Goal: Navigation & Orientation: Go to known website

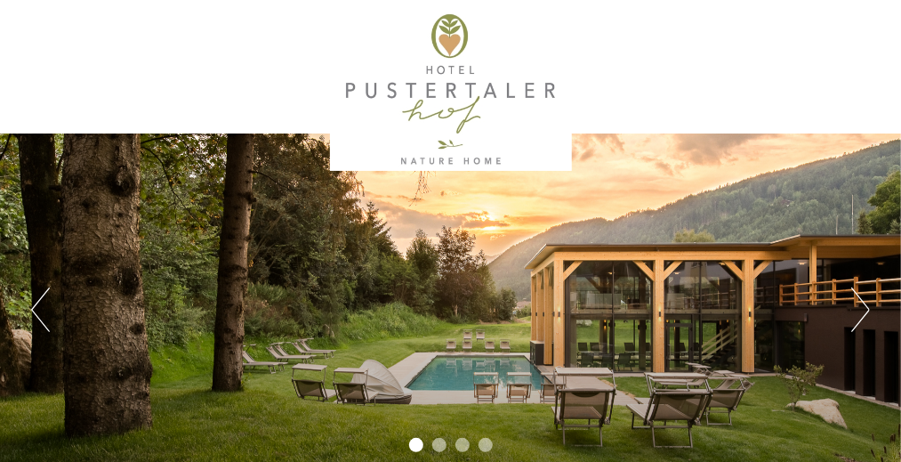
click at [861, 304] on button "Next" at bounding box center [861, 309] width 19 height 44
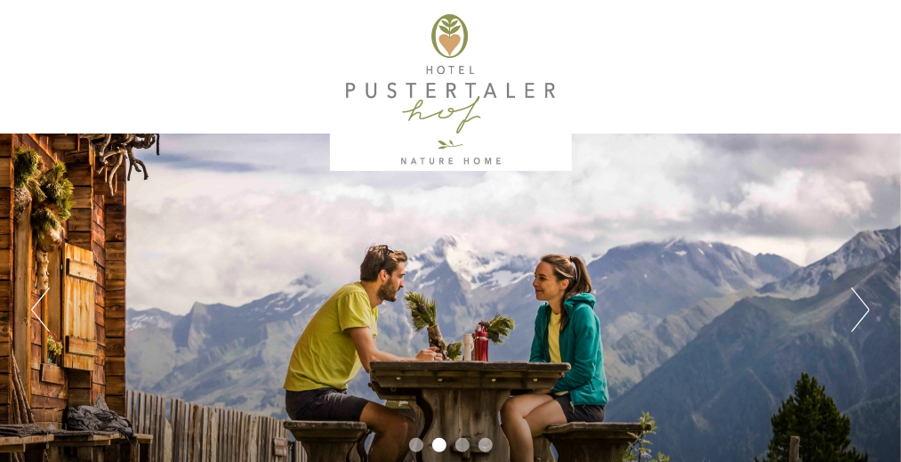
click at [861, 304] on button "Next" at bounding box center [861, 309] width 19 height 44
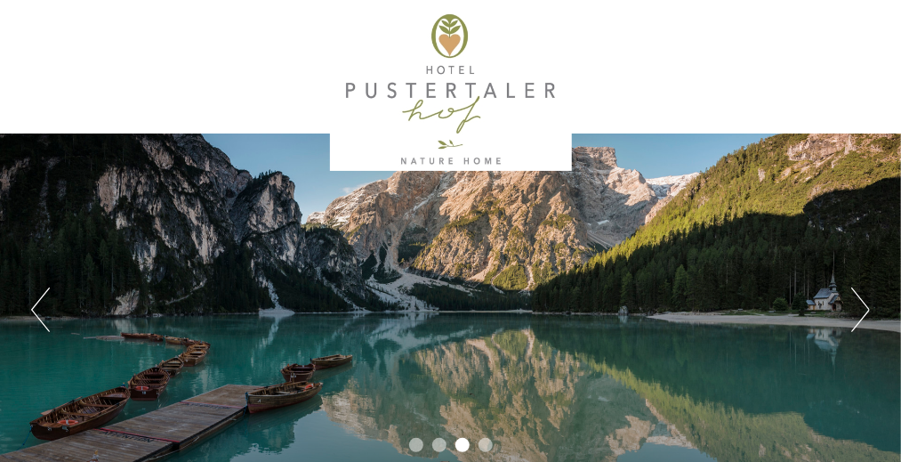
click at [861, 304] on button "Next" at bounding box center [861, 309] width 19 height 44
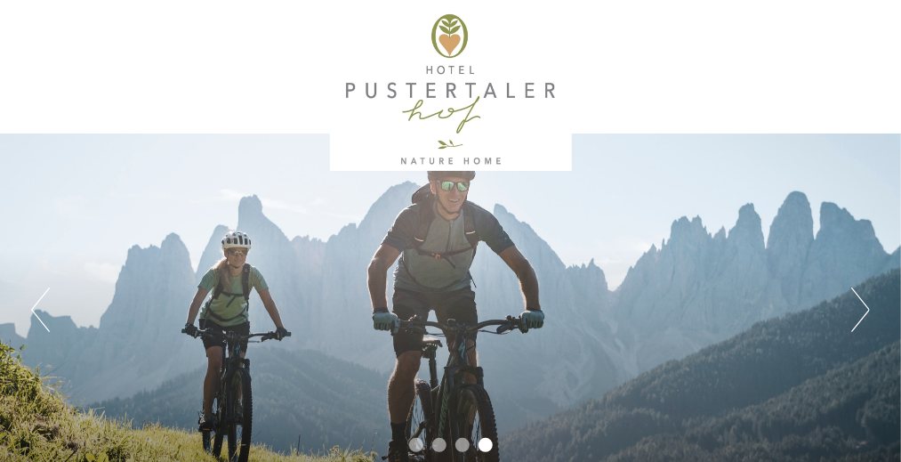
click at [861, 304] on button "Next" at bounding box center [861, 309] width 19 height 44
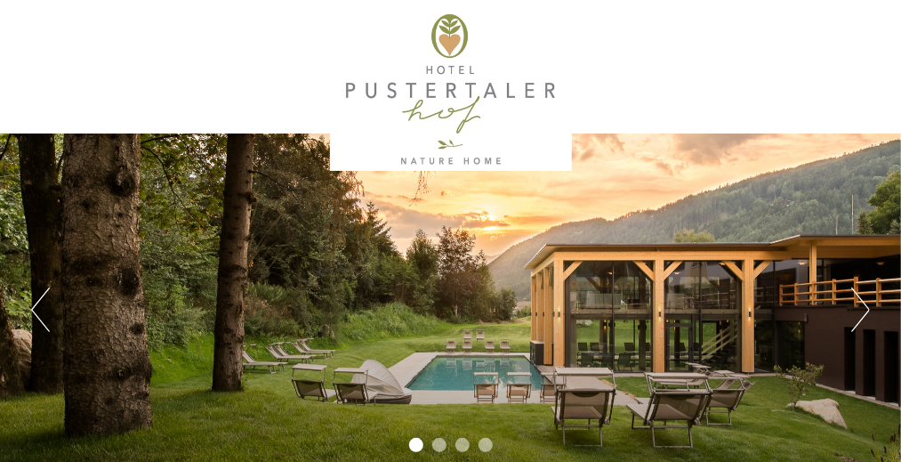
click at [861, 304] on button "Next" at bounding box center [861, 309] width 19 height 44
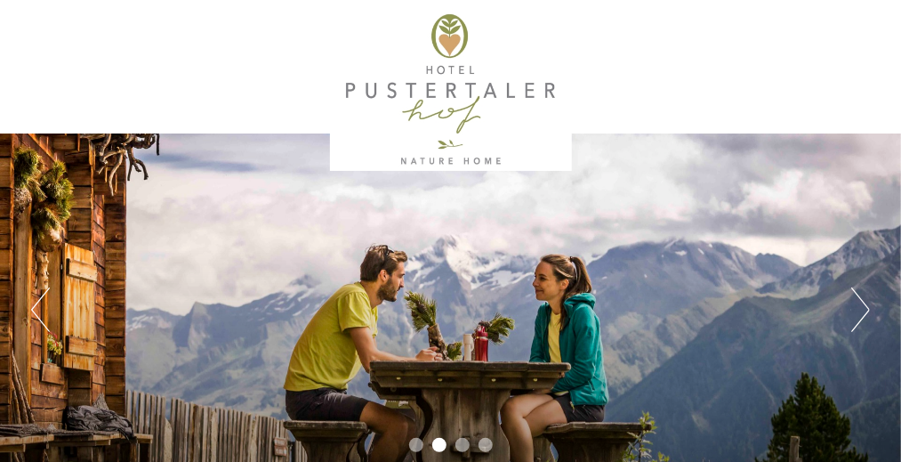
click at [861, 304] on button "Next" at bounding box center [861, 309] width 19 height 44
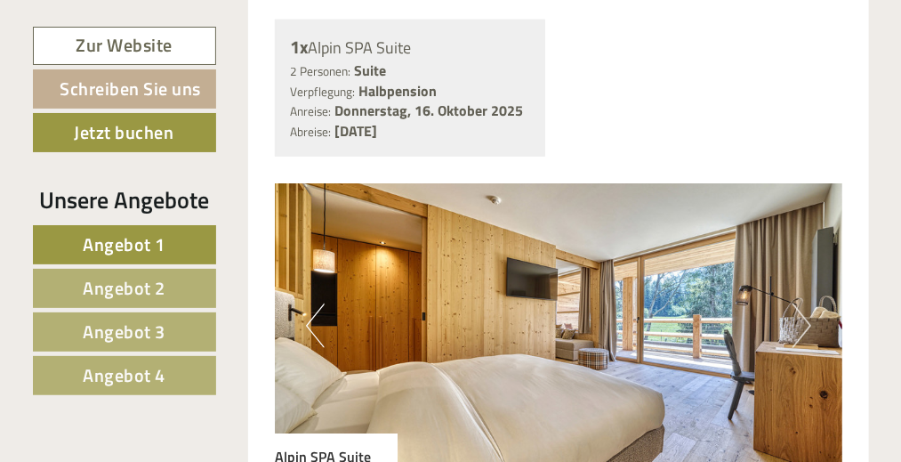
scroll to position [2902, 0]
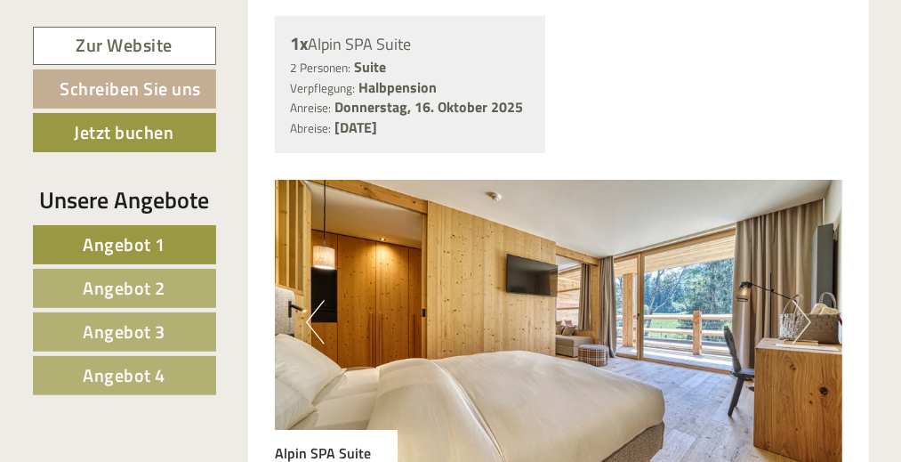
click at [804, 319] on button "Next" at bounding box center [802, 322] width 19 height 44
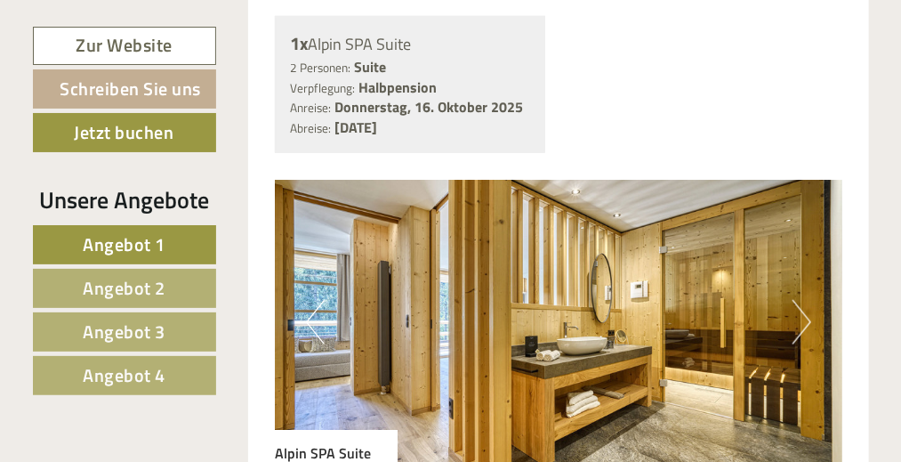
click at [804, 319] on button "Next" at bounding box center [802, 322] width 19 height 44
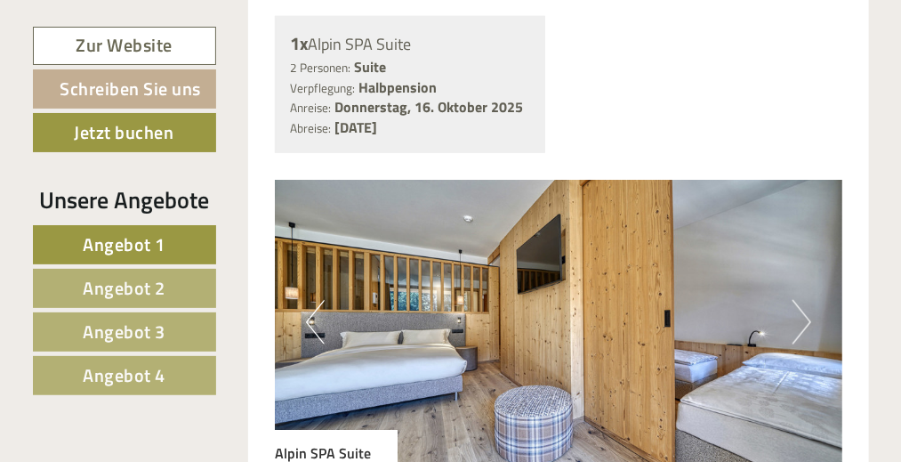
click at [804, 319] on button "Next" at bounding box center [802, 322] width 19 height 44
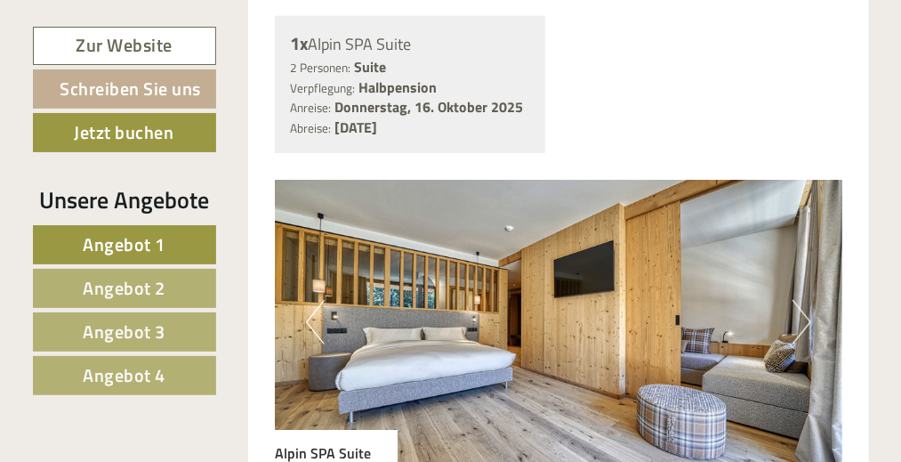
click at [804, 319] on button "Next" at bounding box center [802, 322] width 19 height 44
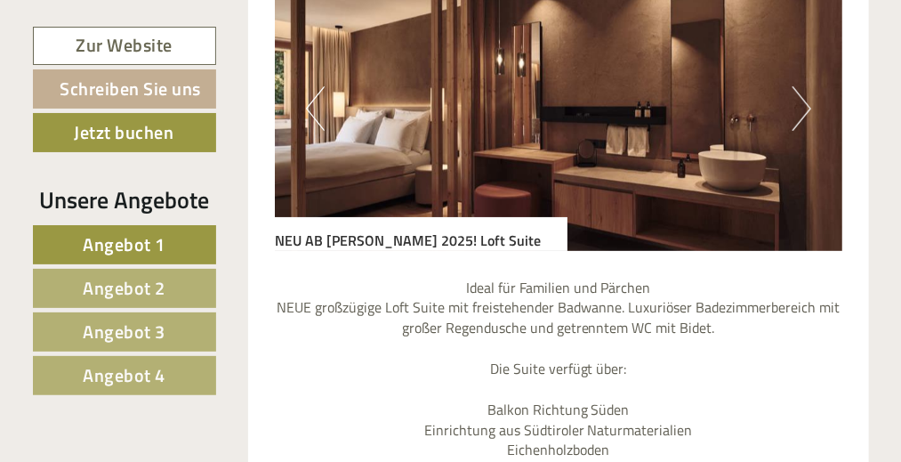
scroll to position [4611, 0]
drag, startPoint x: 660, startPoint y: 206, endPoint x: 657, endPoint y: 388, distance: 182.5
click at [657, 388] on div "Previous Next NEU AB [PERSON_NAME] 2025! Loft Suite Safe" at bounding box center [559, 384] width 568 height 834
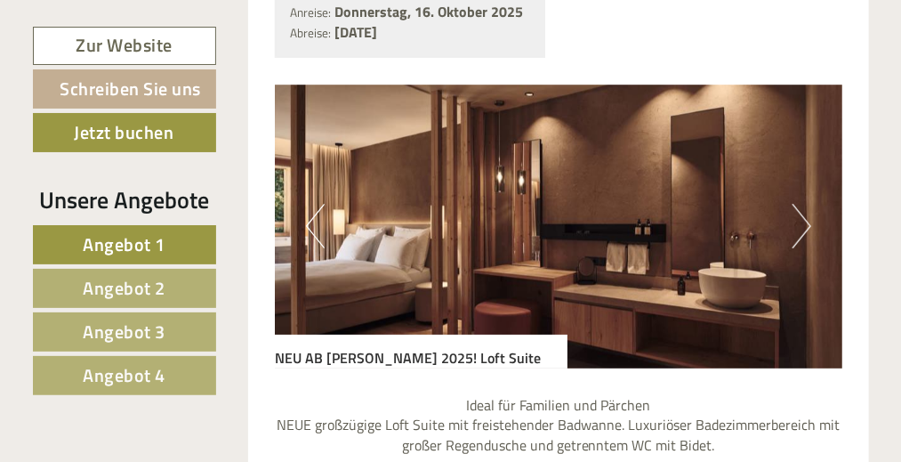
scroll to position [4494, 0]
click at [799, 238] on button "Next" at bounding box center [802, 226] width 19 height 44
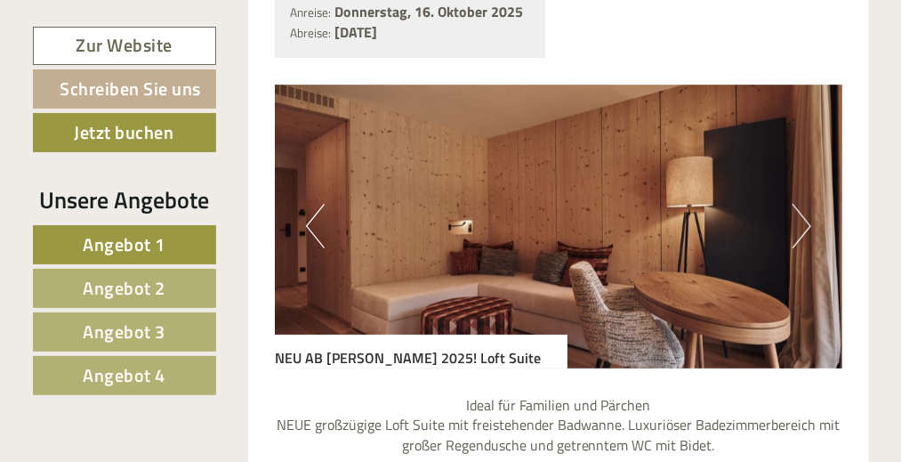
click at [799, 238] on button "Next" at bounding box center [802, 226] width 19 height 44
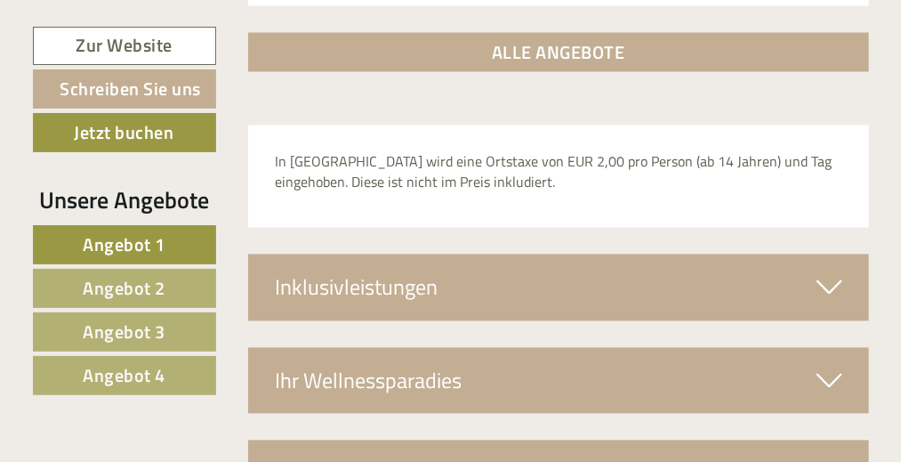
scroll to position [5739, 0]
click at [828, 286] on icon at bounding box center [830, 287] width 26 height 30
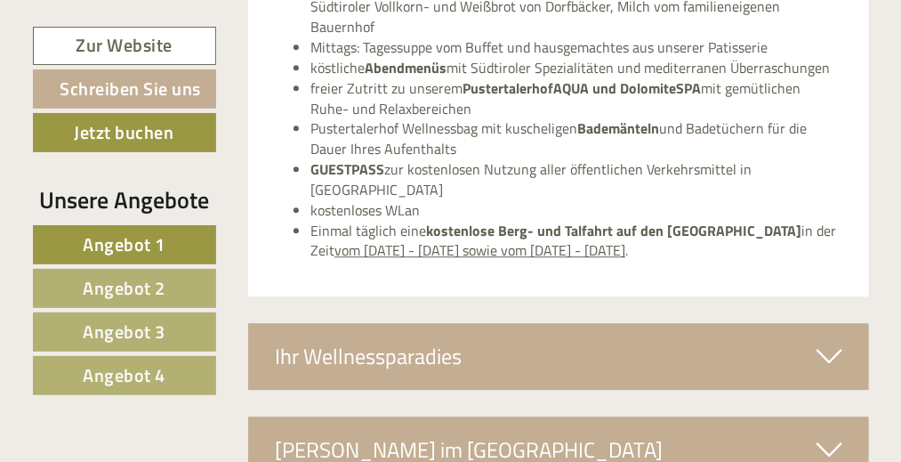
scroll to position [6132, 0]
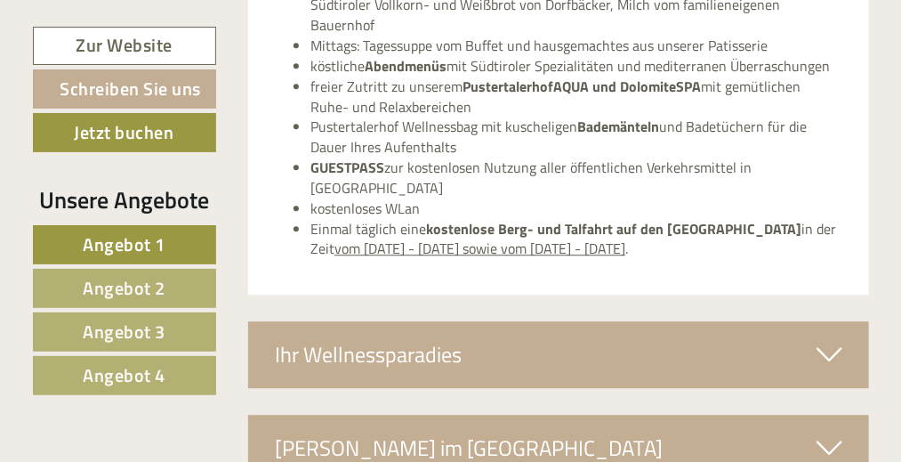
click at [826, 339] on icon at bounding box center [830, 354] width 26 height 30
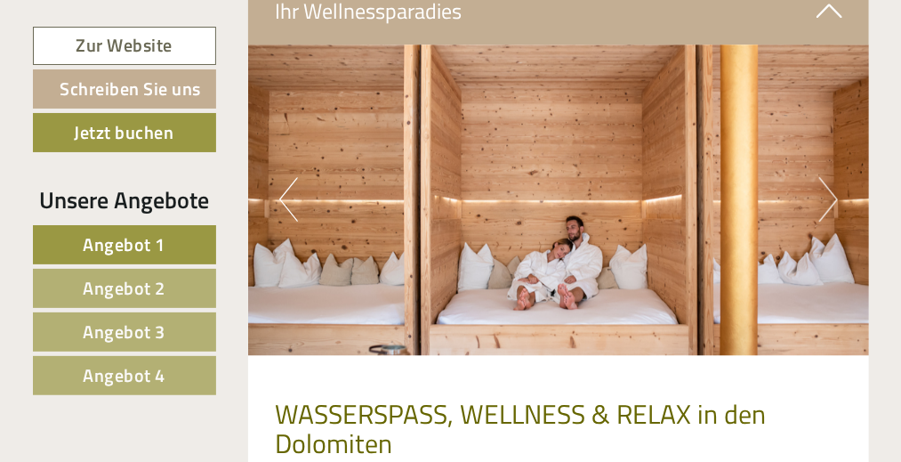
scroll to position [6472, 0]
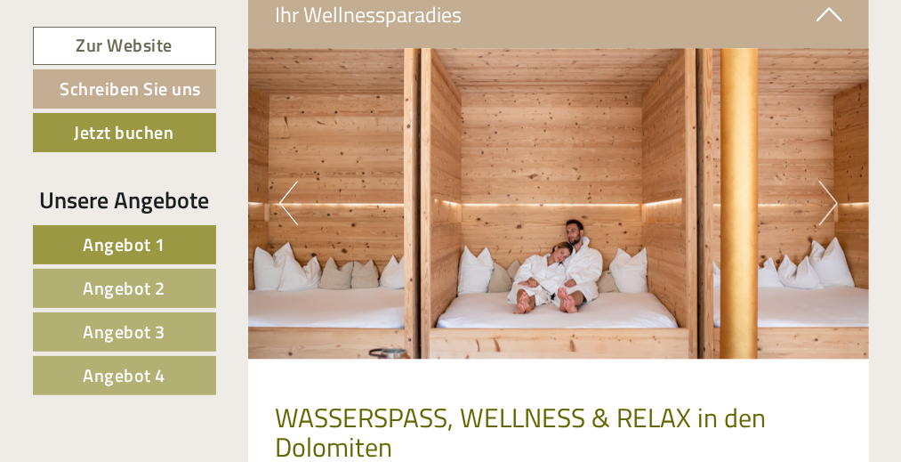
click at [812, 181] on img at bounding box center [558, 203] width 621 height 311
click at [829, 181] on button "Next" at bounding box center [829, 203] width 19 height 44
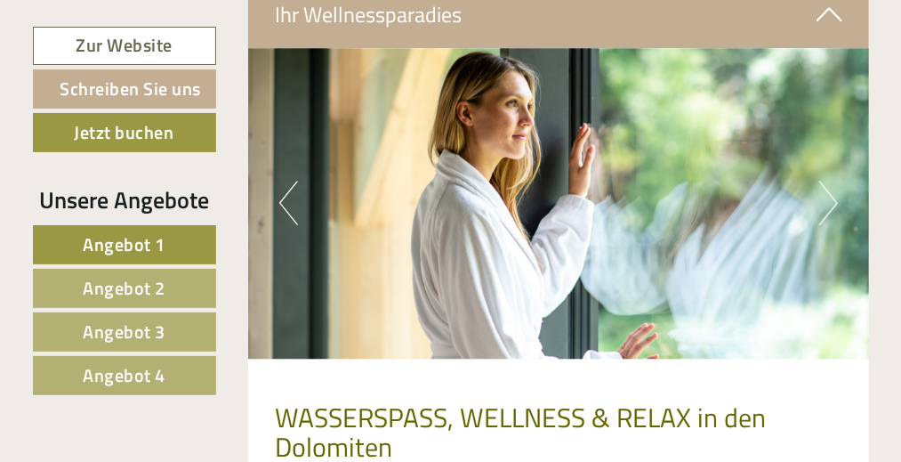
click at [829, 181] on button "Next" at bounding box center [829, 203] width 19 height 44
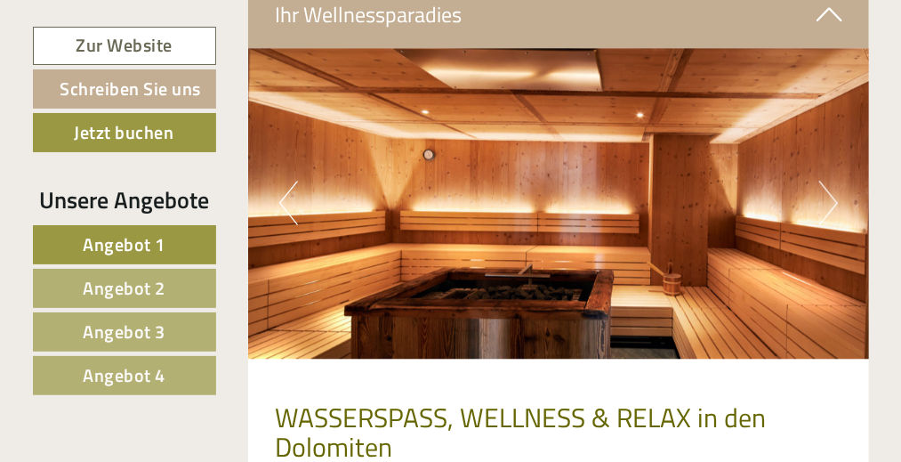
click at [829, 181] on button "Next" at bounding box center [829, 203] width 19 height 44
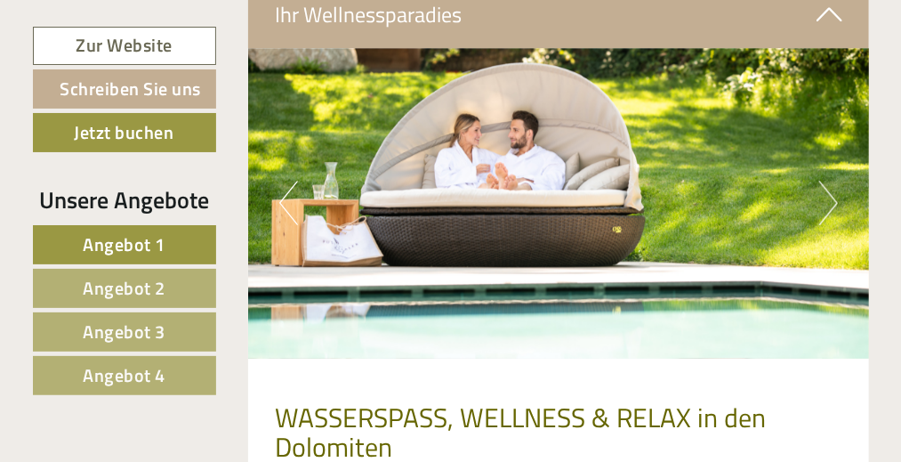
click at [829, 181] on button "Next" at bounding box center [829, 203] width 19 height 44
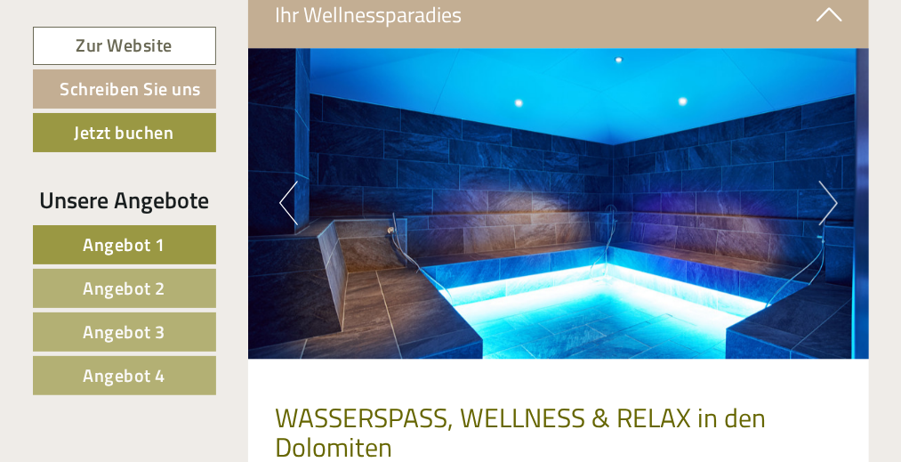
click at [829, 181] on button "Next" at bounding box center [829, 203] width 19 height 44
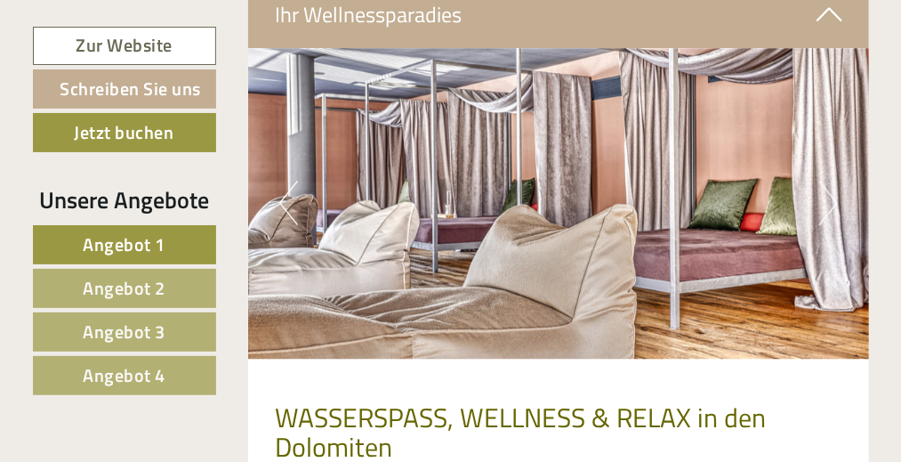
click at [829, 181] on button "Next" at bounding box center [829, 203] width 19 height 44
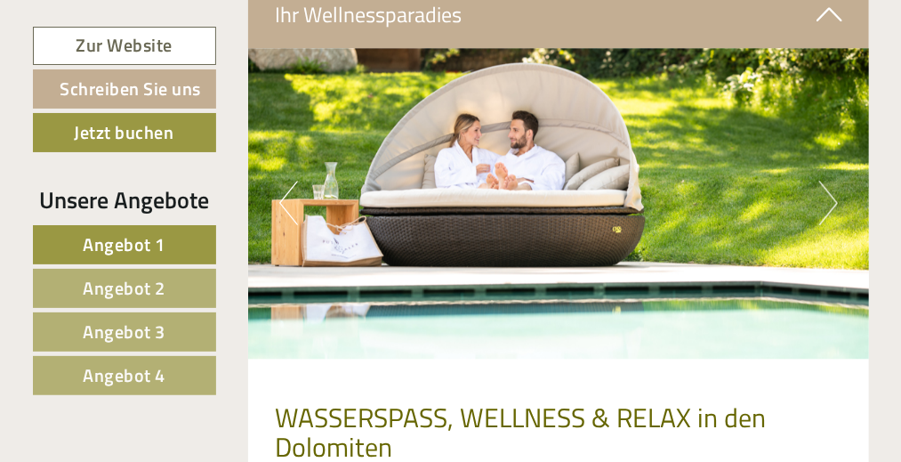
click at [829, 181] on button "Next" at bounding box center [829, 203] width 19 height 44
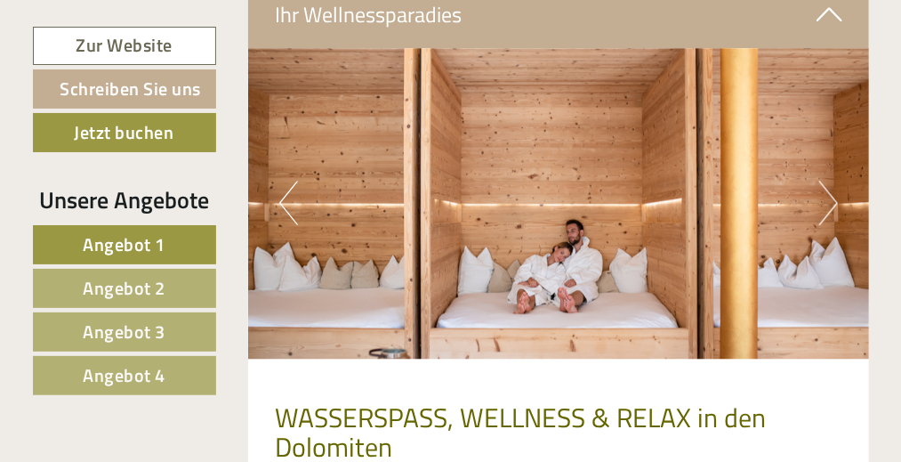
click at [829, 181] on button "Next" at bounding box center [829, 203] width 19 height 44
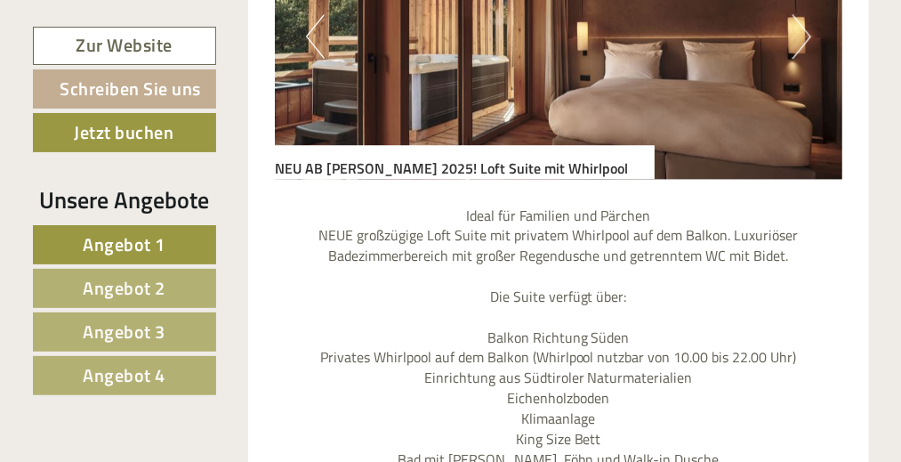
scroll to position [1579, 0]
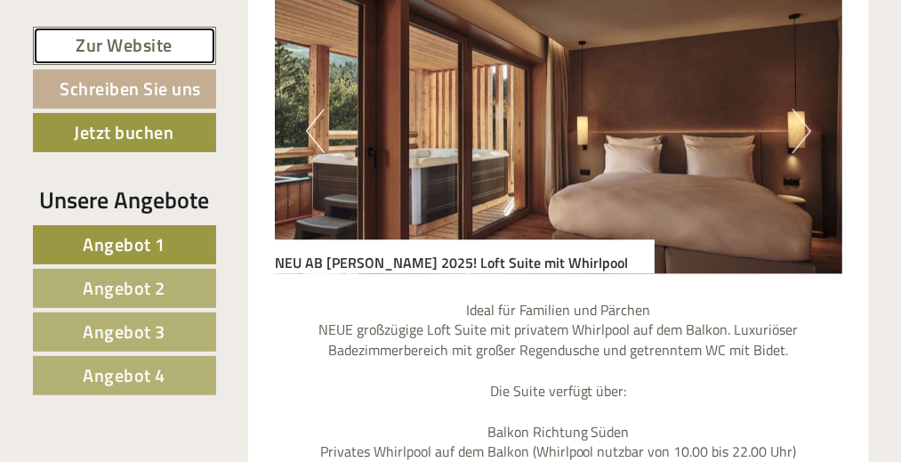
click at [113, 46] on link "Zur Website" at bounding box center [124, 46] width 183 height 38
